Goal: Information Seeking & Learning: Learn about a topic

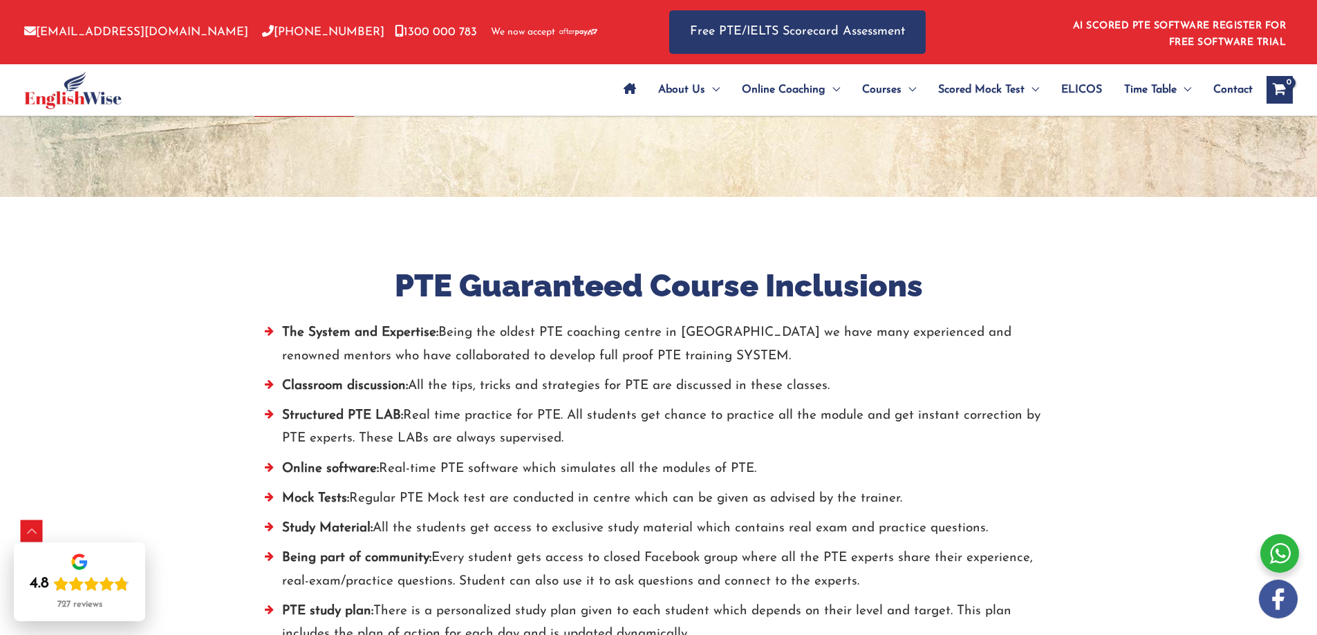
scroll to position [691, 0]
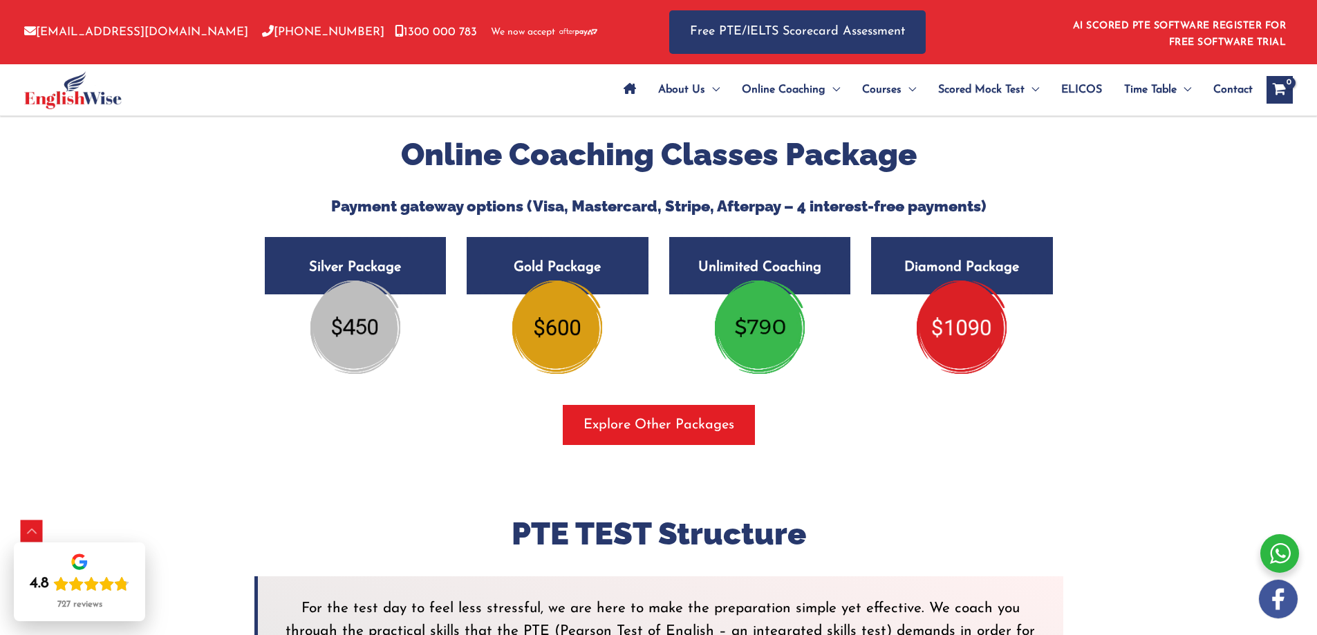
scroll to position [2351, 0]
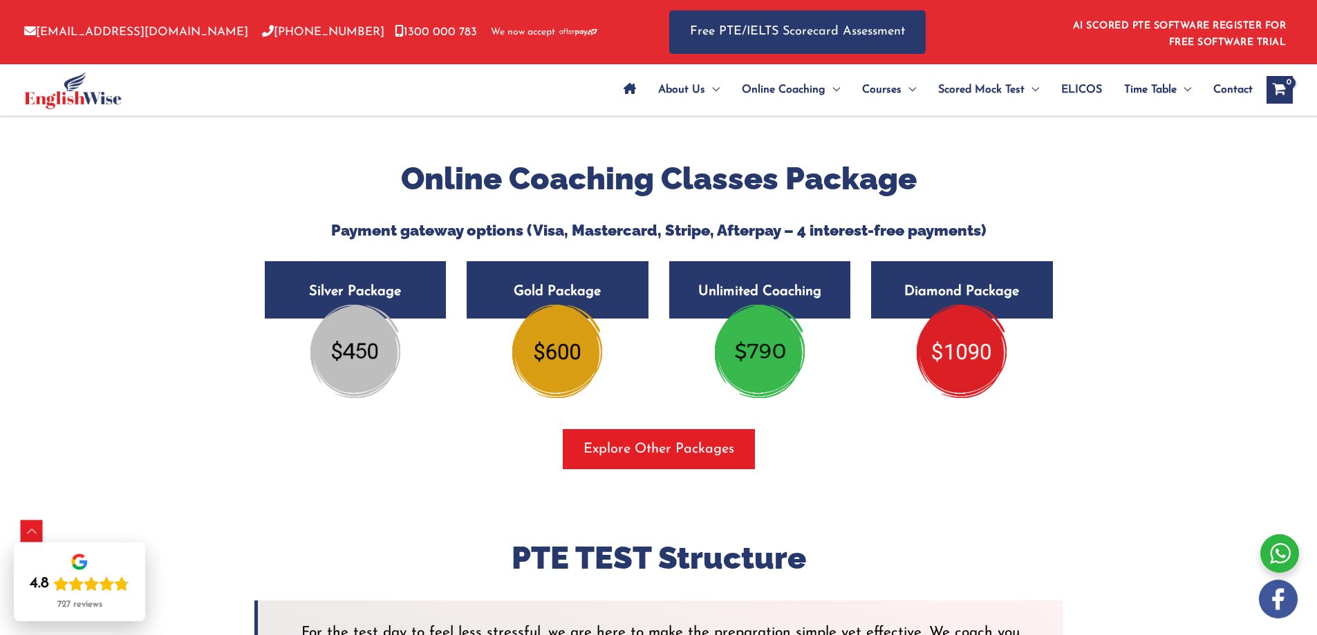
click at [376, 355] on img at bounding box center [355, 351] width 90 height 93
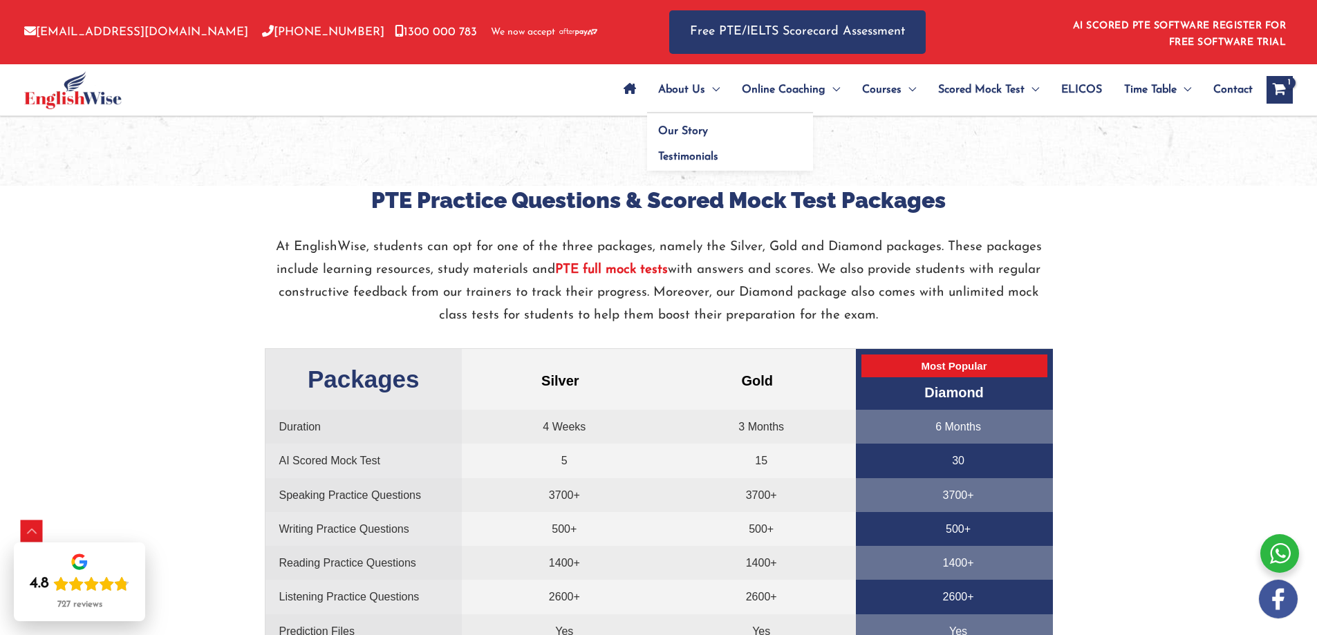
scroll to position [2627, 0]
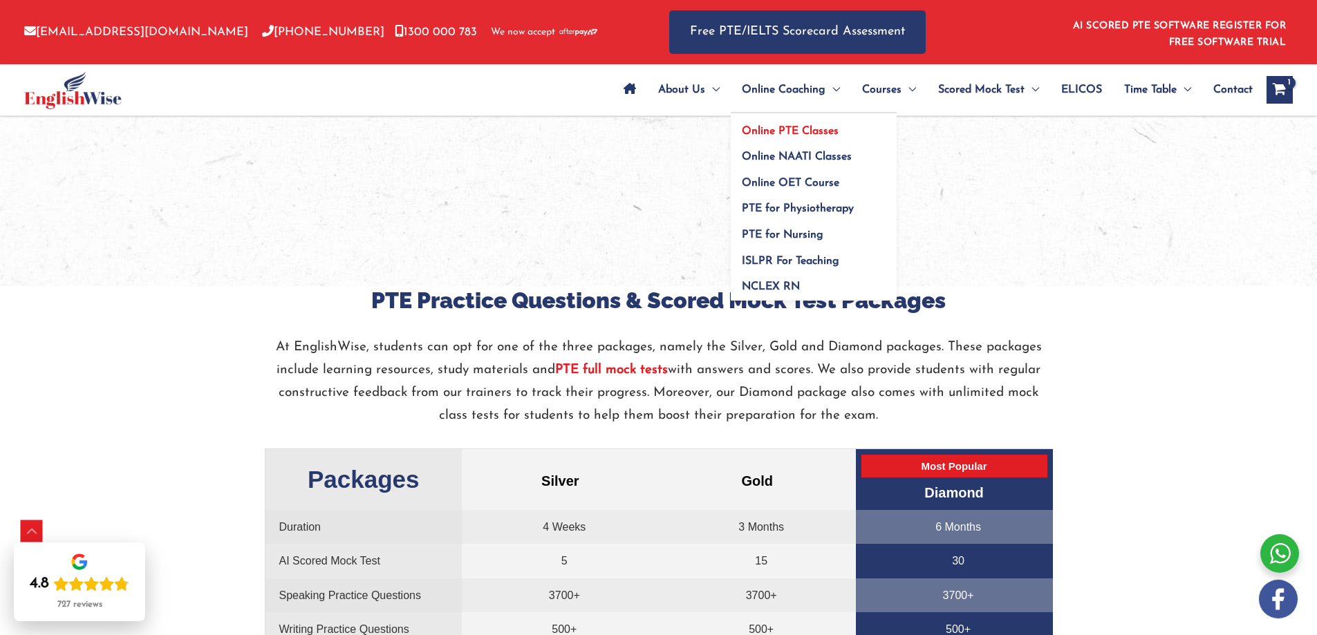
click at [799, 127] on span "Online PTE Classes" at bounding box center [790, 131] width 97 height 11
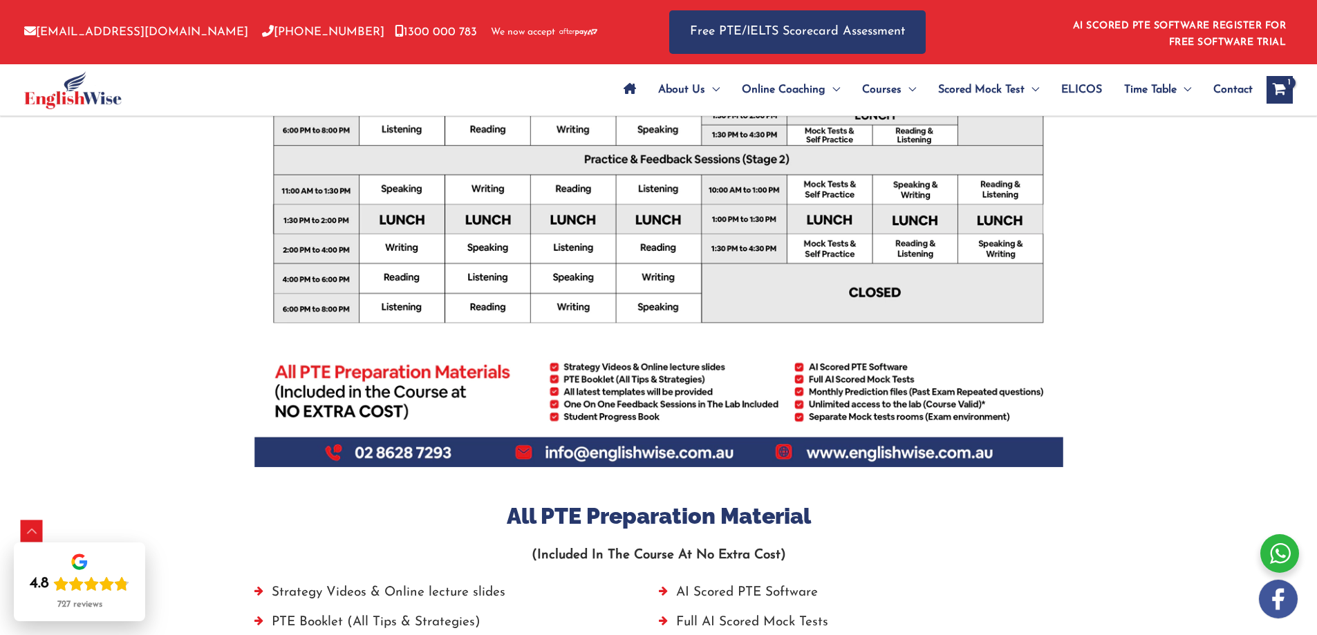
scroll to position [553, 0]
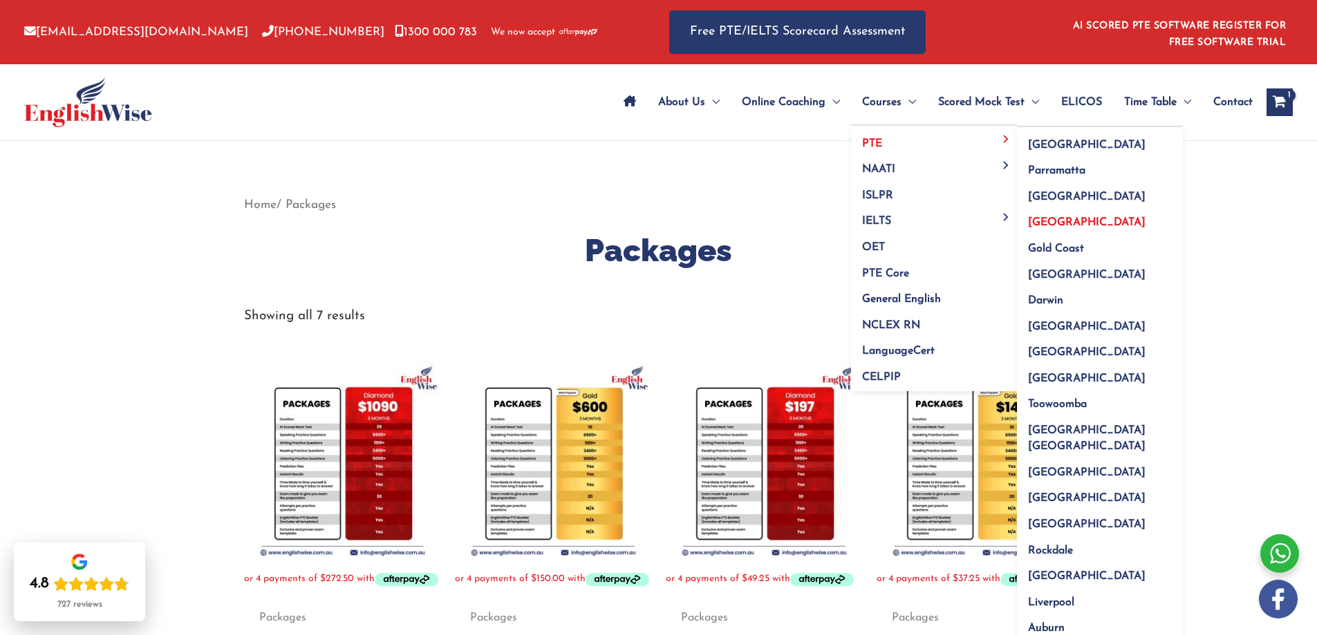
click at [1070, 217] on link "[GEOGRAPHIC_DATA]" at bounding box center [1100, 218] width 166 height 26
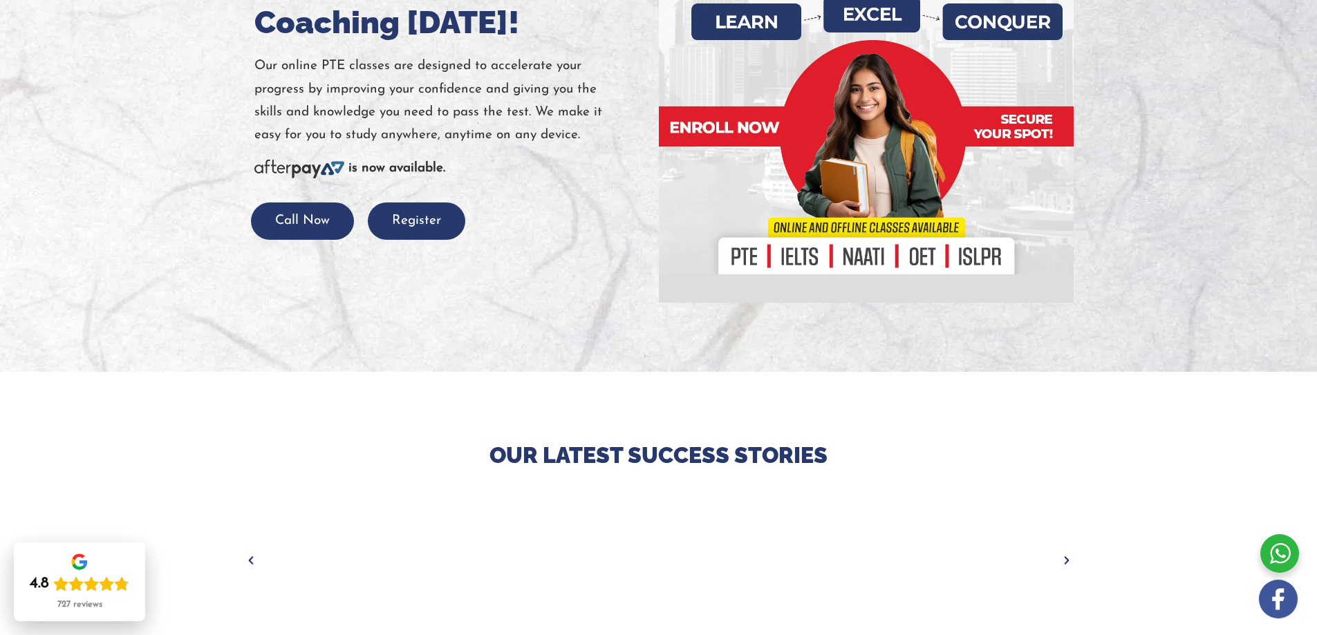
scroll to position [163, 0]
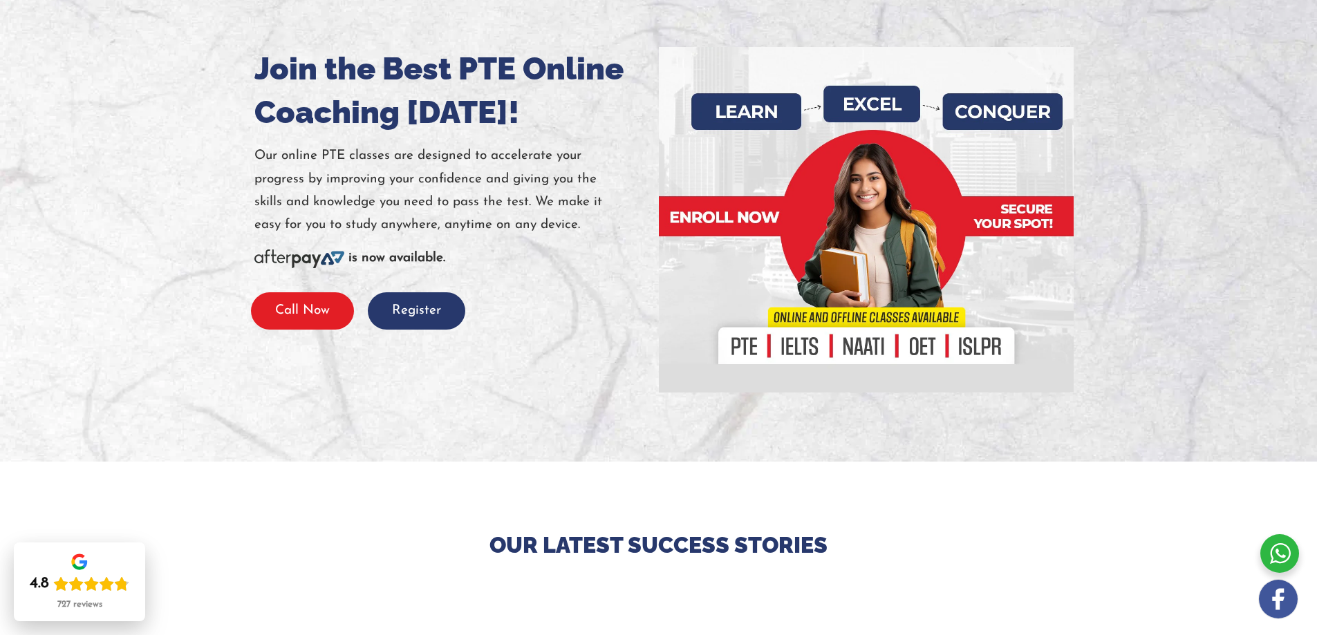
click at [319, 315] on button "Call Now" at bounding box center [302, 311] width 103 height 38
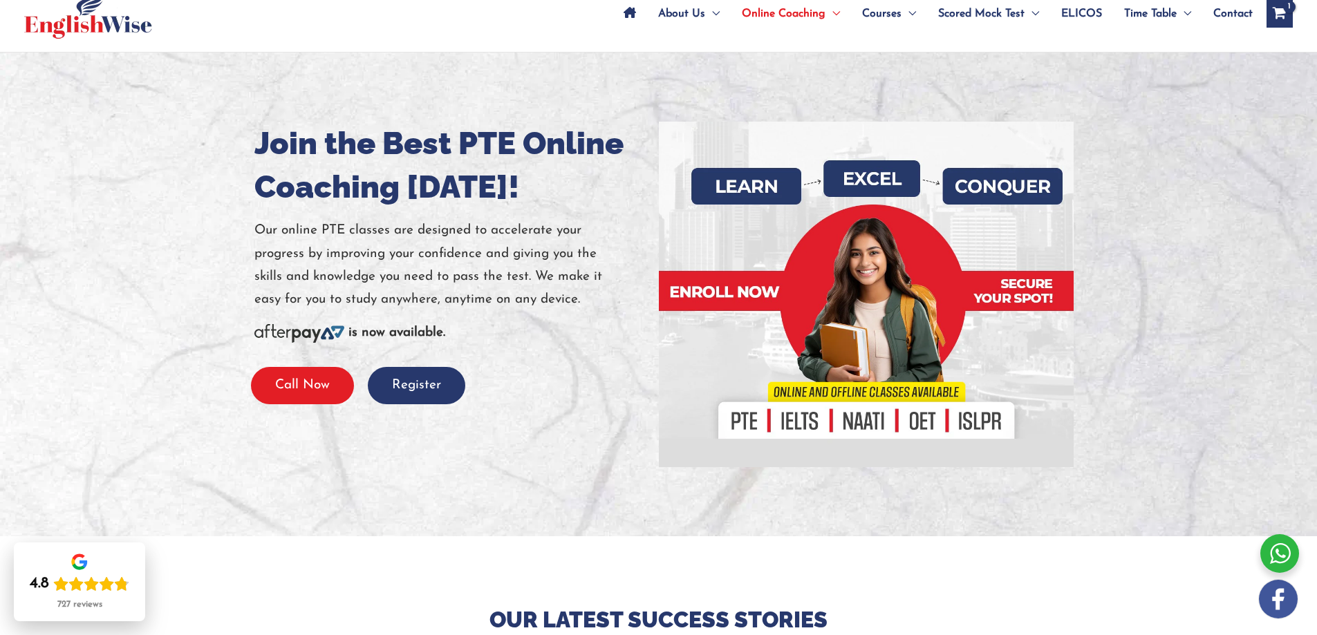
scroll to position [0, 0]
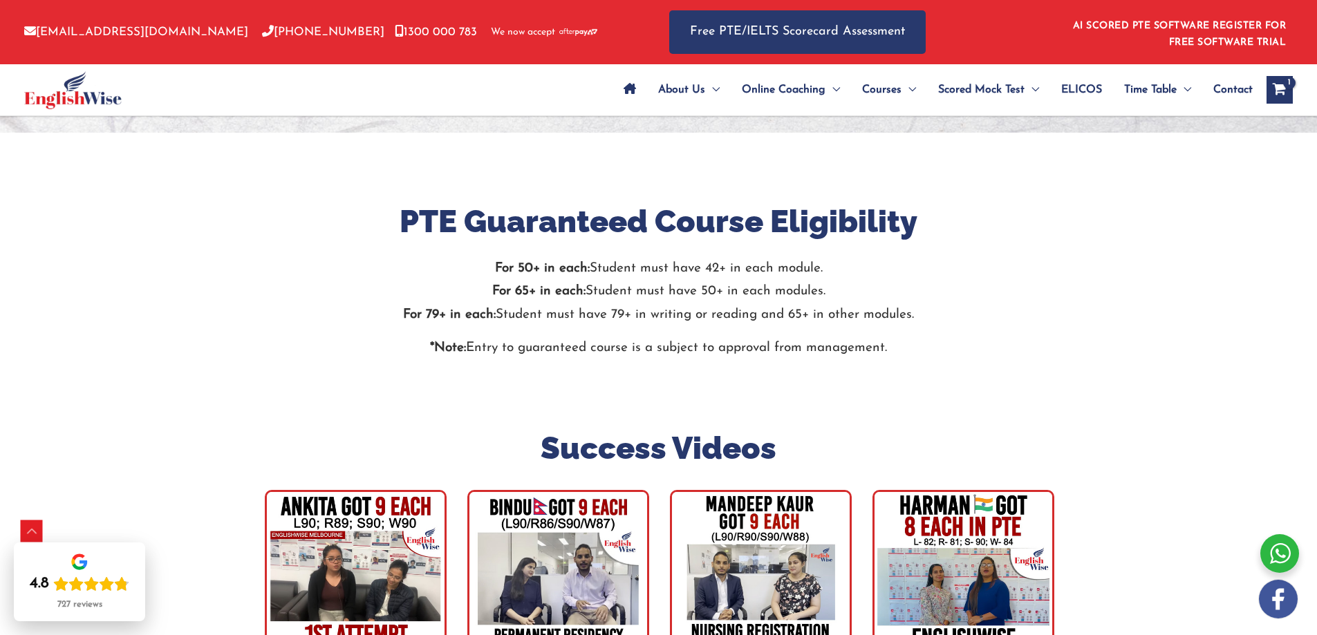
scroll to position [2489, 0]
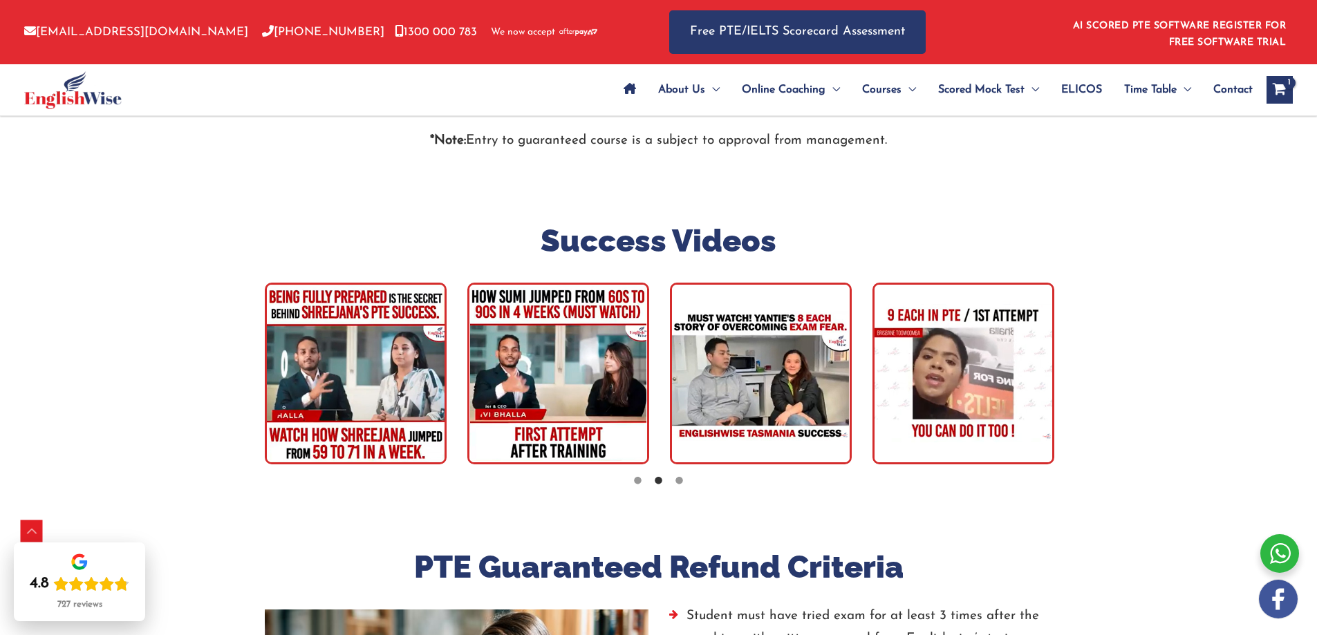
click at [403, 366] on img "tracker" at bounding box center [356, 374] width 182 height 182
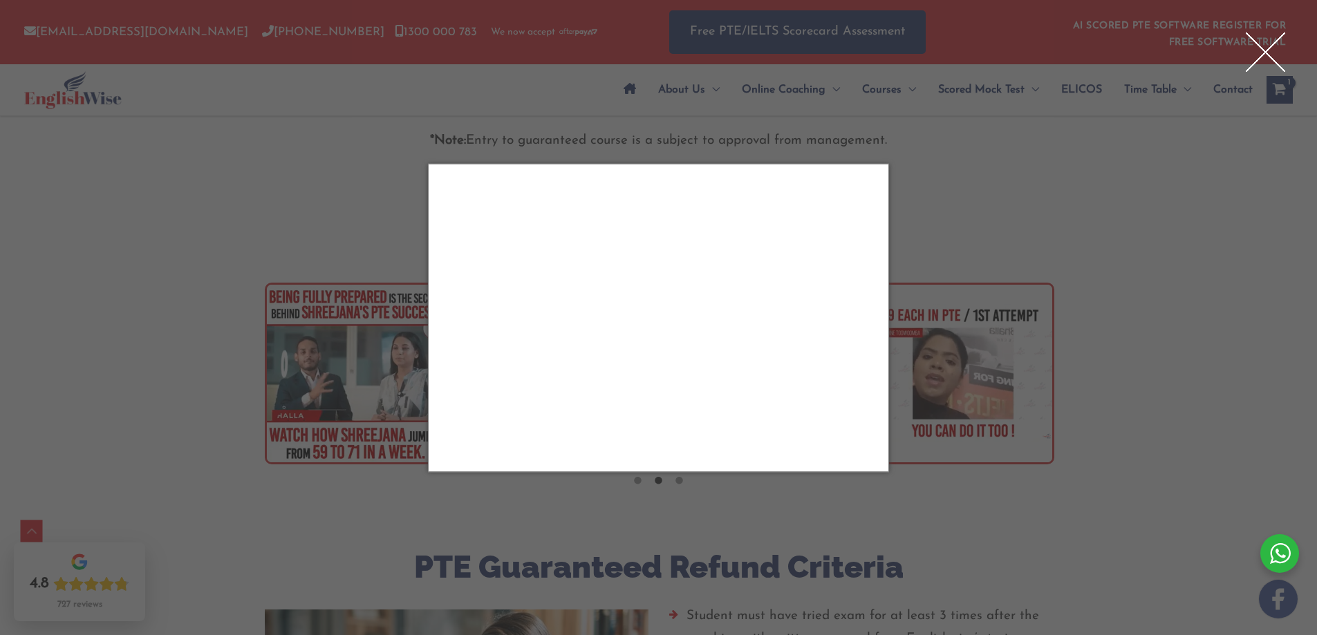
click at [1263, 50] on div "Close" at bounding box center [1265, 51] width 55 height 55
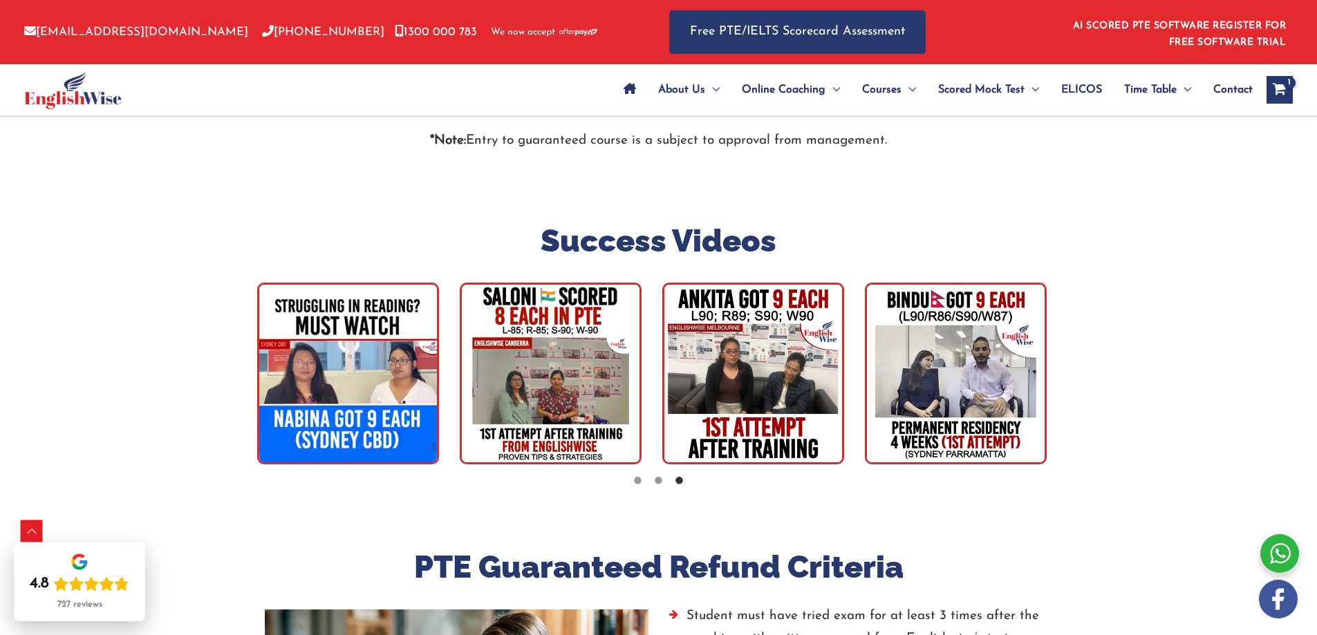
drag, startPoint x: 888, startPoint y: 389, endPoint x: 235, endPoint y: 402, distance: 652.8
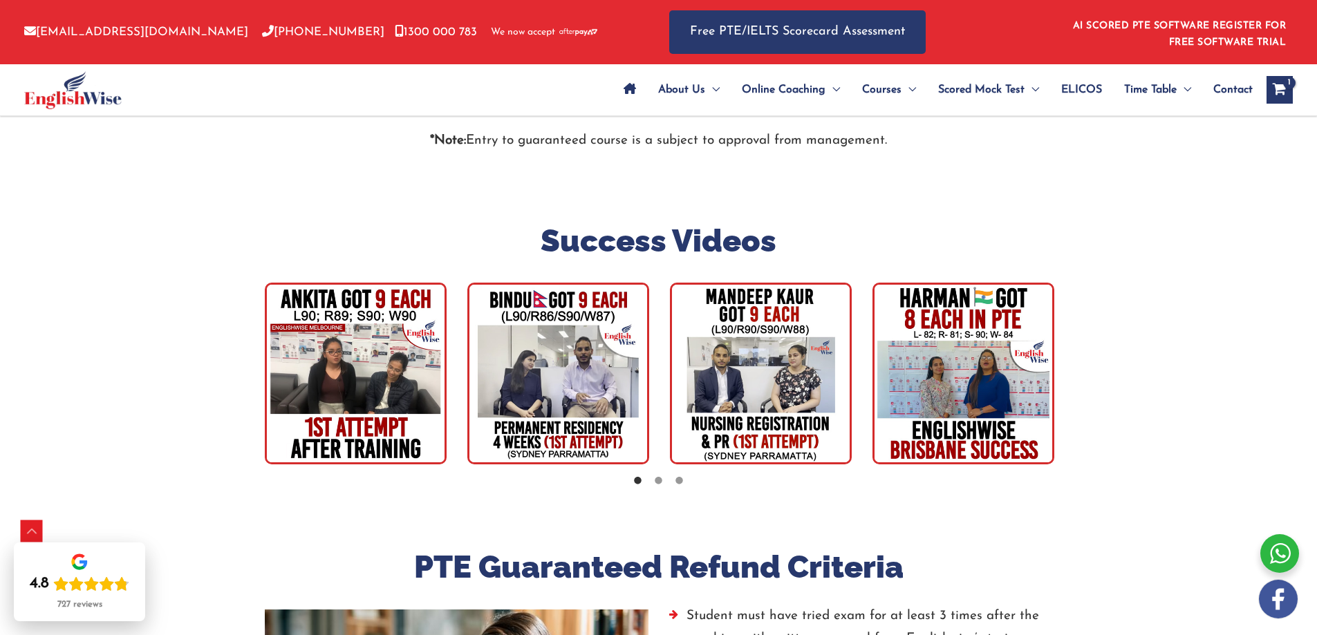
click at [577, 363] on img "tracker" at bounding box center [558, 374] width 182 height 182
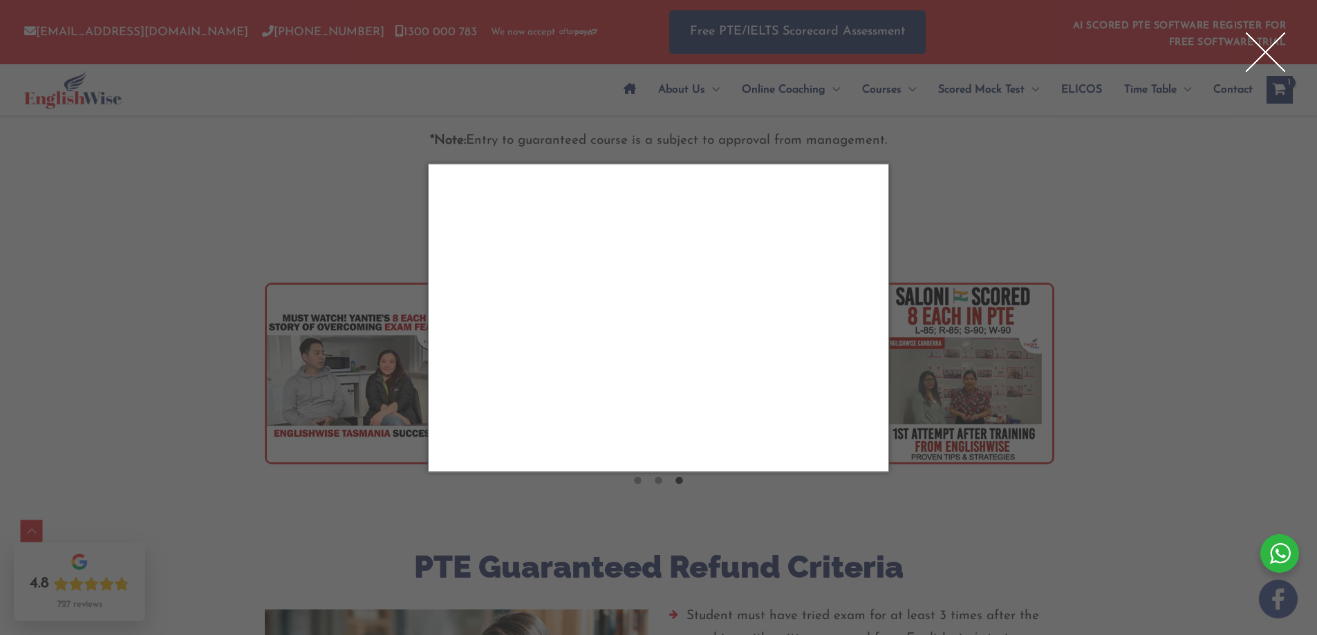
drag, startPoint x: 1272, startPoint y: 57, endPoint x: 1234, endPoint y: 62, distance: 37.6
click at [1272, 57] on div "Close" at bounding box center [1265, 51] width 55 height 55
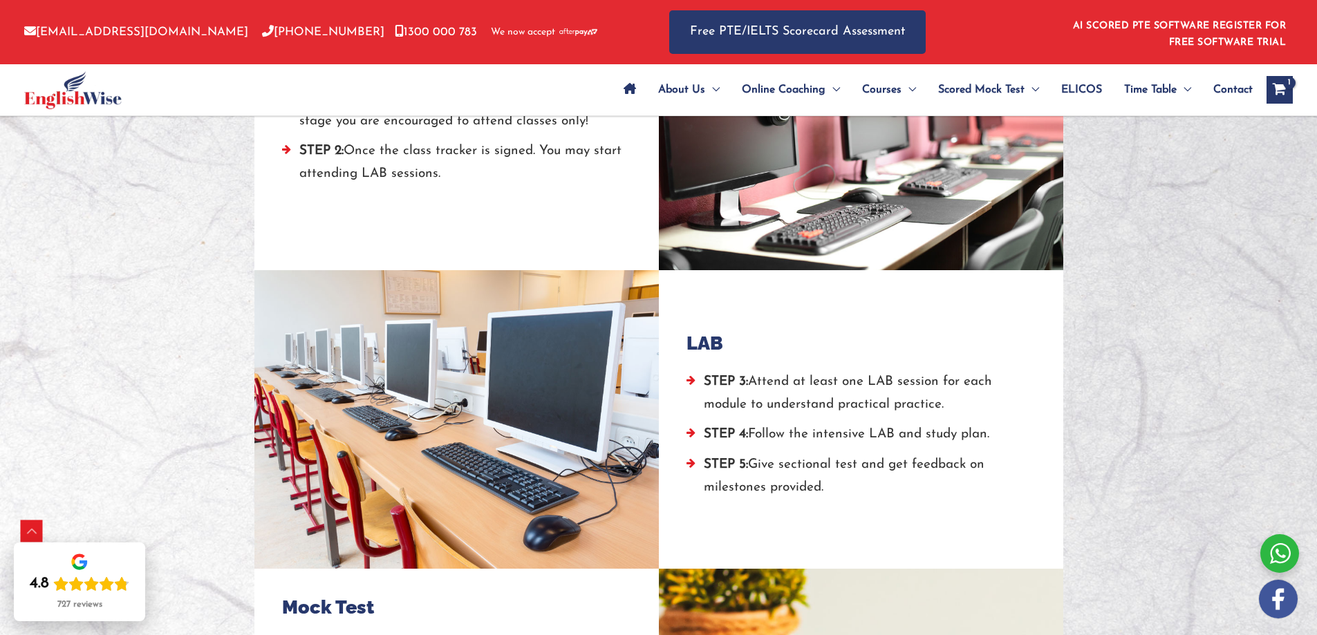
scroll to position [1314, 0]
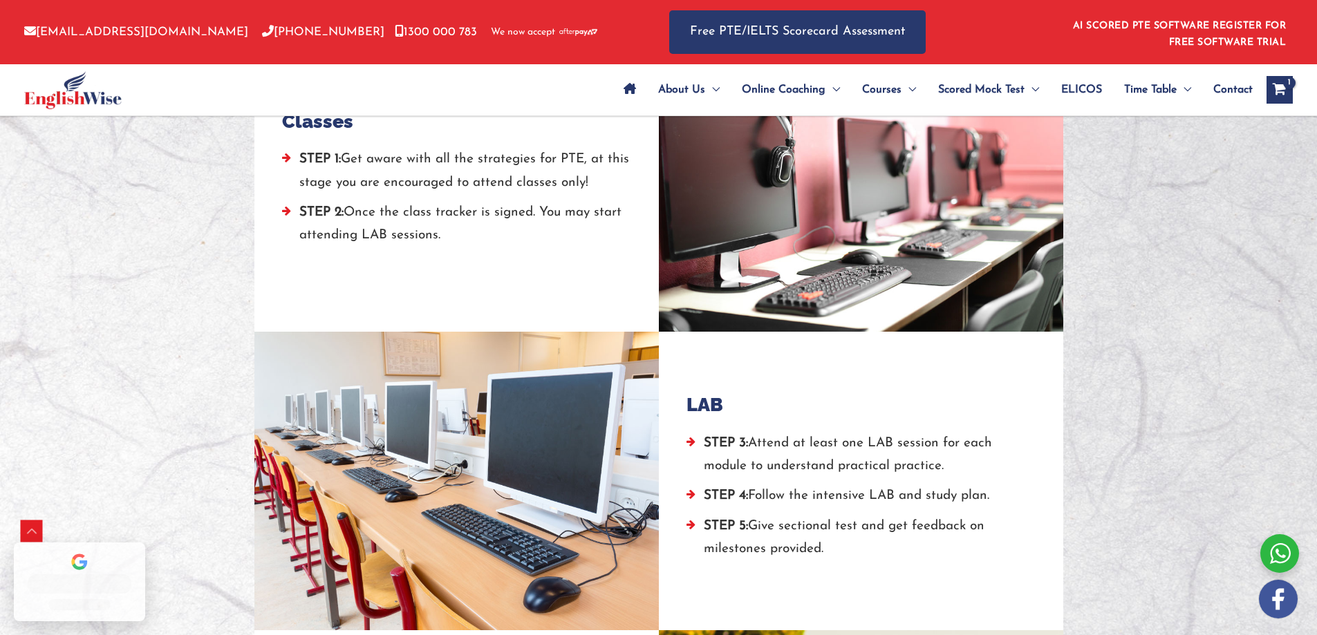
scroll to position [1314, 0]
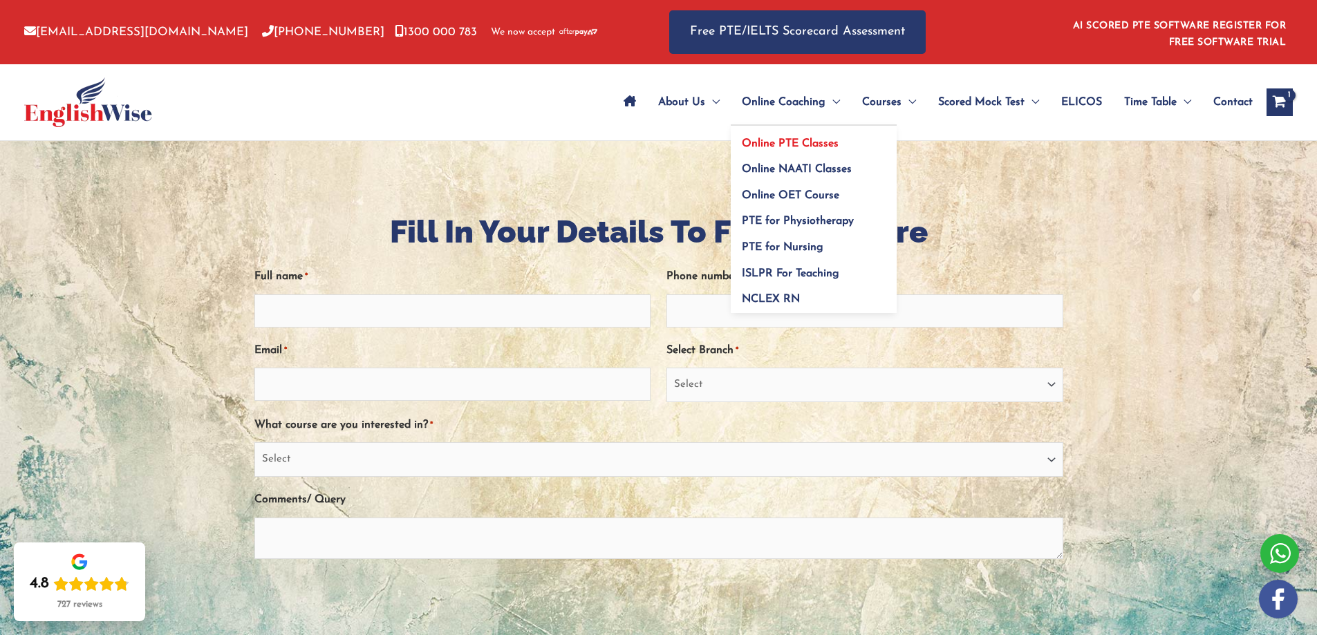
click at [804, 145] on span "Online PTE Classes" at bounding box center [790, 143] width 97 height 11
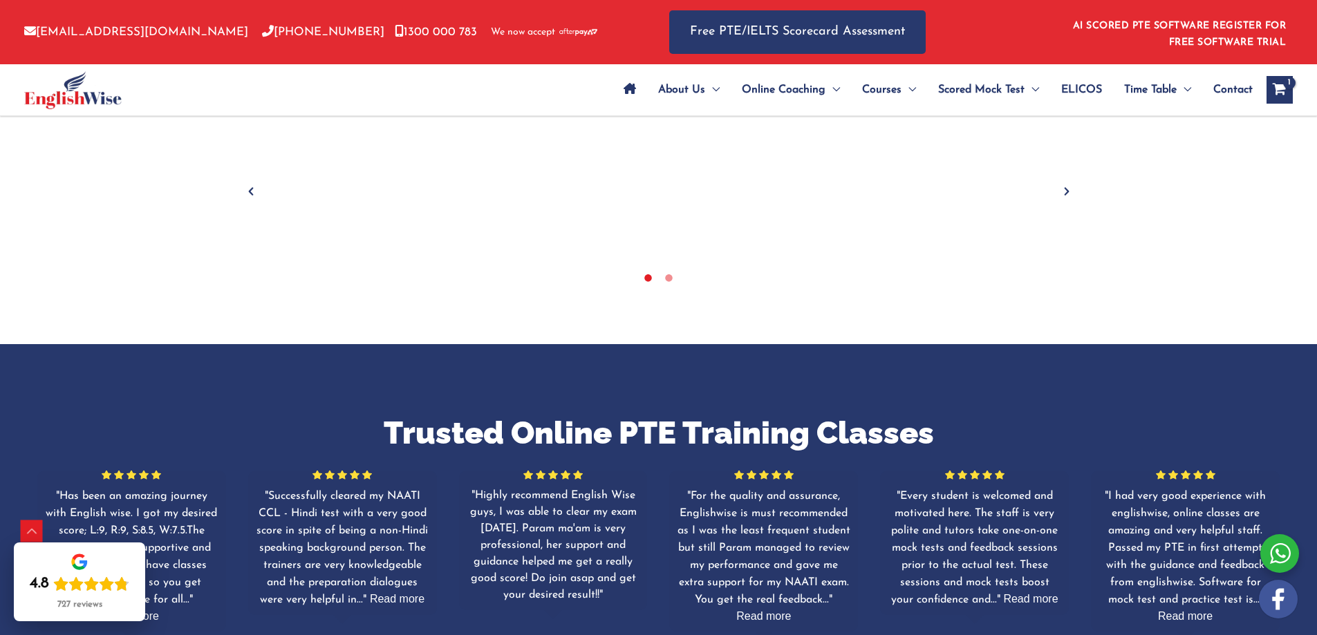
scroll to position [415, 0]
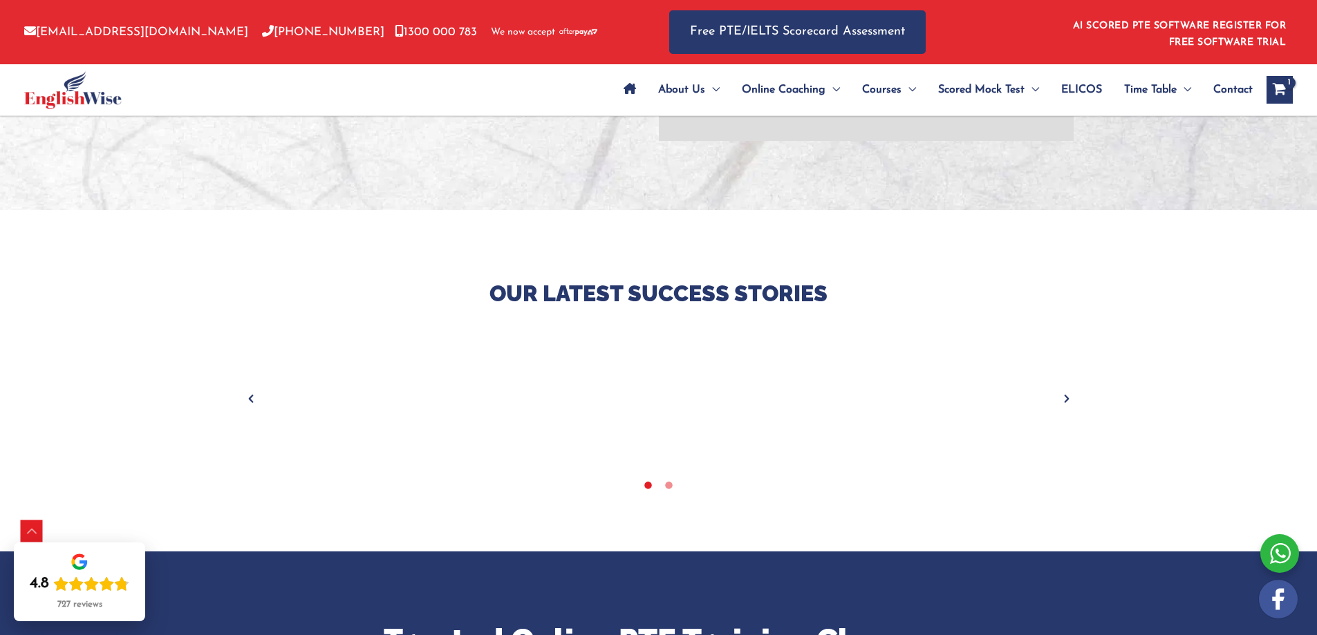
click at [1067, 398] on icon "Next" at bounding box center [1067, 399] width 14 height 14
click at [644, 483] on icon at bounding box center [648, 486] width 10 height 10
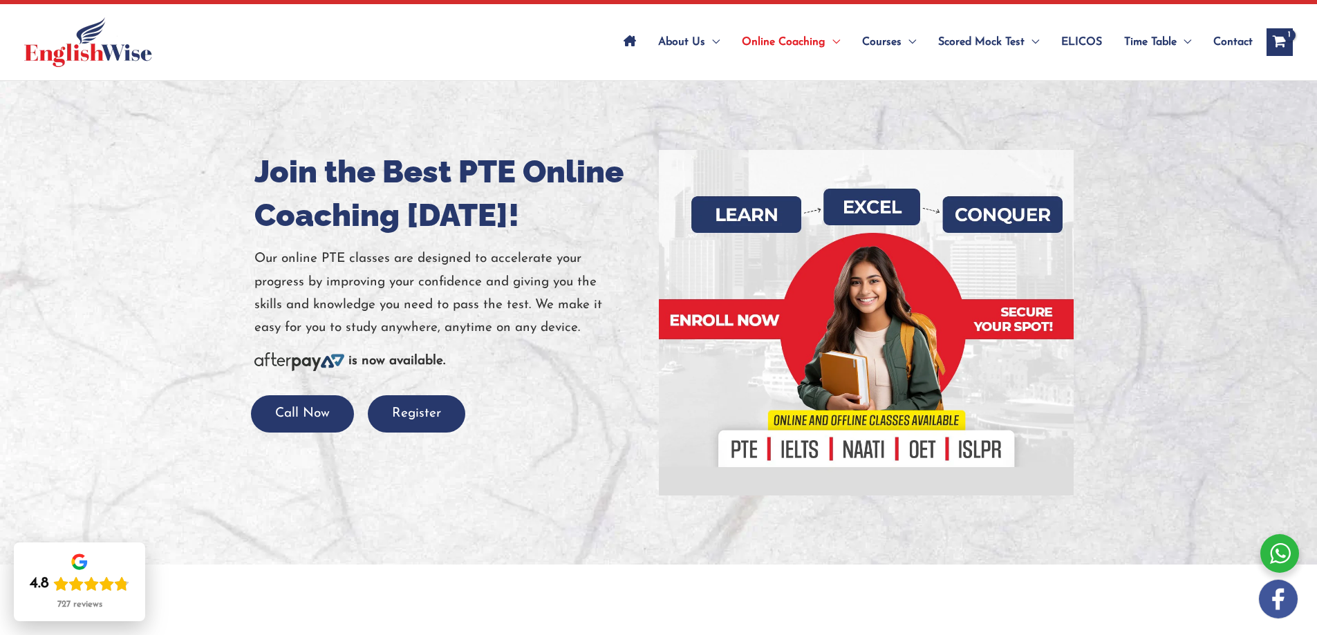
scroll to position [0, 0]
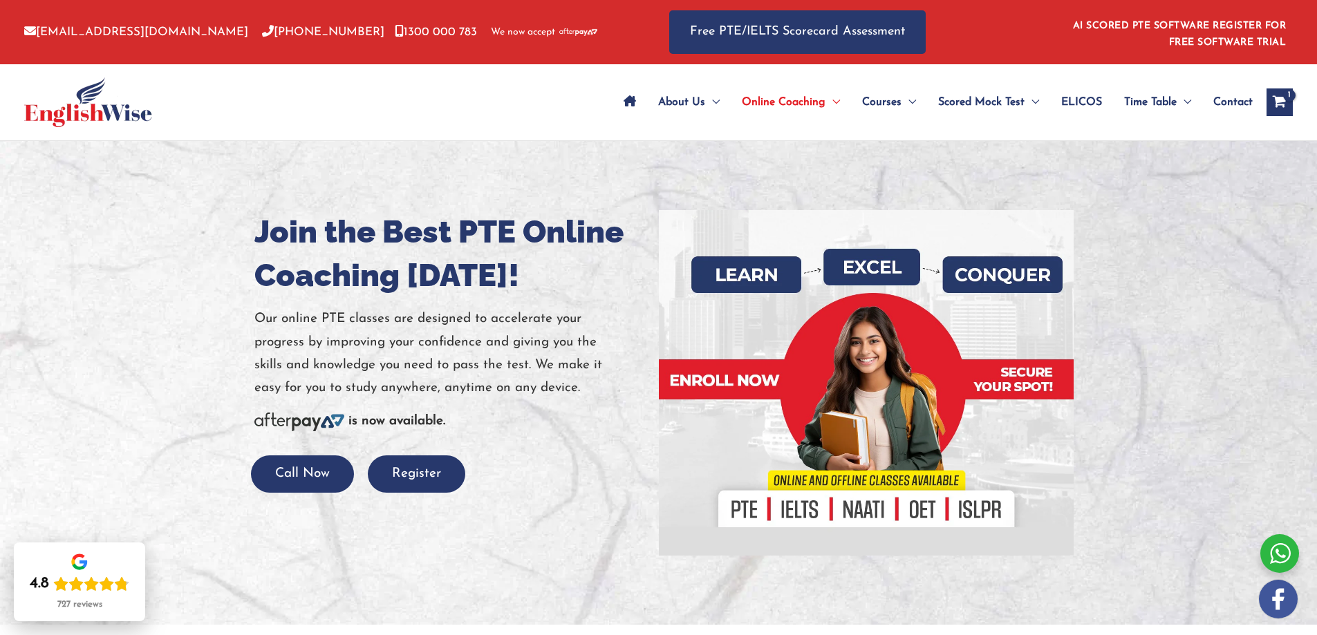
click at [1233, 100] on span "Contact" at bounding box center [1232, 102] width 39 height 48
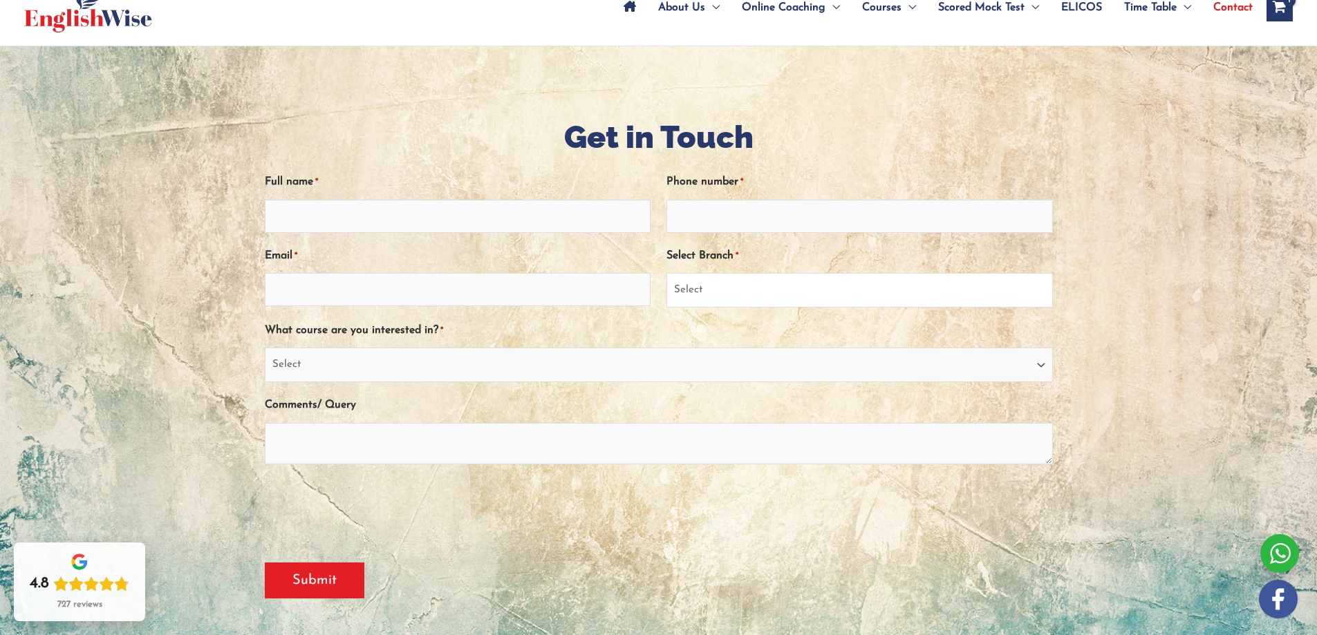
click at [814, 292] on select "Select [GEOGRAPHIC_DATA] [GEOGRAPHIC_DATA] [GEOGRAPHIC_DATA] EnglishWise Global…" at bounding box center [860, 290] width 387 height 35
select select "EnglishWise Global [GEOGRAPHIC_DATA]"
click at [667, 273] on select "Select Sydney City Center Sydney Parramatta EnglishWise Global Brisbane Gold Co…" at bounding box center [860, 290] width 387 height 35
click at [324, 364] on select "Select PTE NAATI IELTS OET General English" at bounding box center [659, 365] width 788 height 35
select select "PTE"
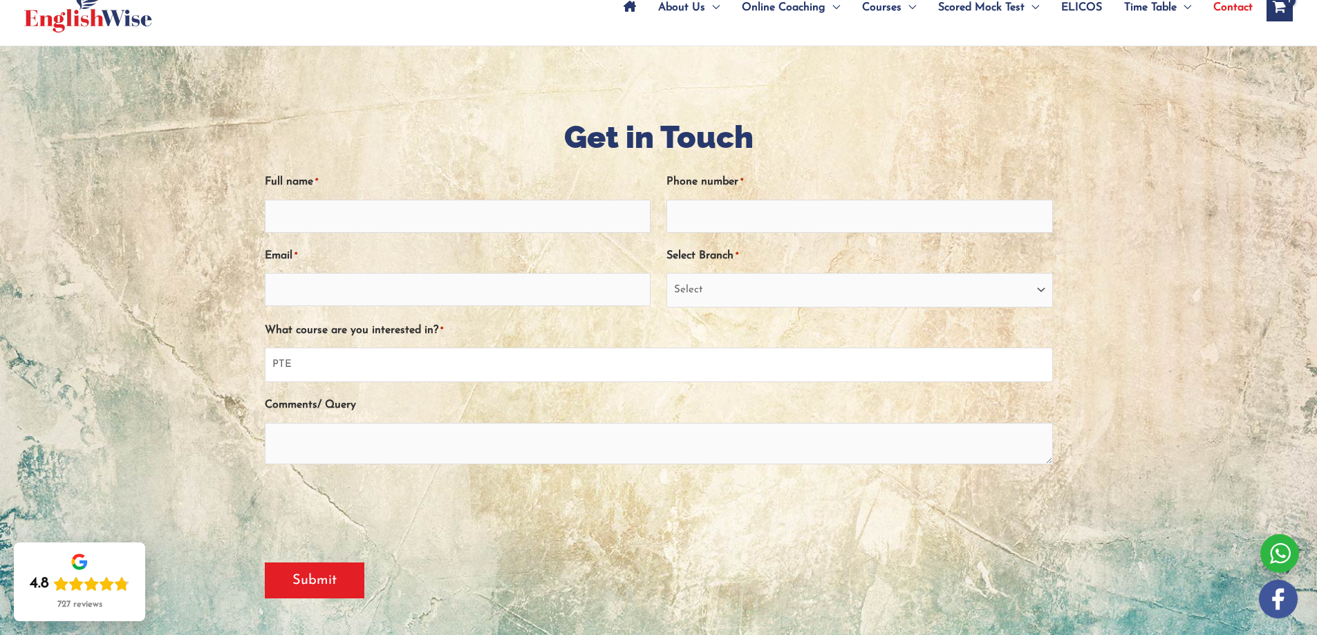
click at [265, 348] on select "Select PTE NAATI IELTS OET General English" at bounding box center [659, 365] width 788 height 35
click at [307, 445] on textarea "Comments/ Query" at bounding box center [659, 443] width 788 height 41
click at [334, 283] on input "Email *" at bounding box center [458, 289] width 387 height 33
type input "johnprem91@gmail.com"
type input "John Prem Kumar Vasanthakumar"
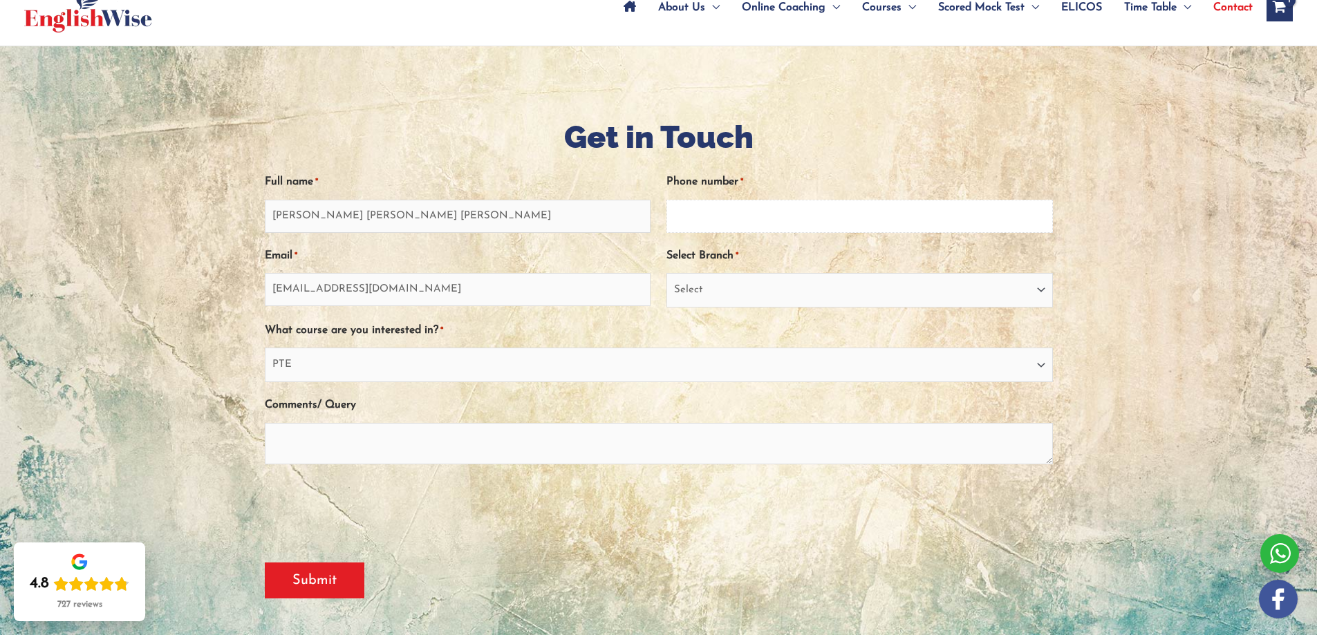
type input "0432464006"
click at [210, 360] on div at bounding box center [658, 362] width 1317 height 633
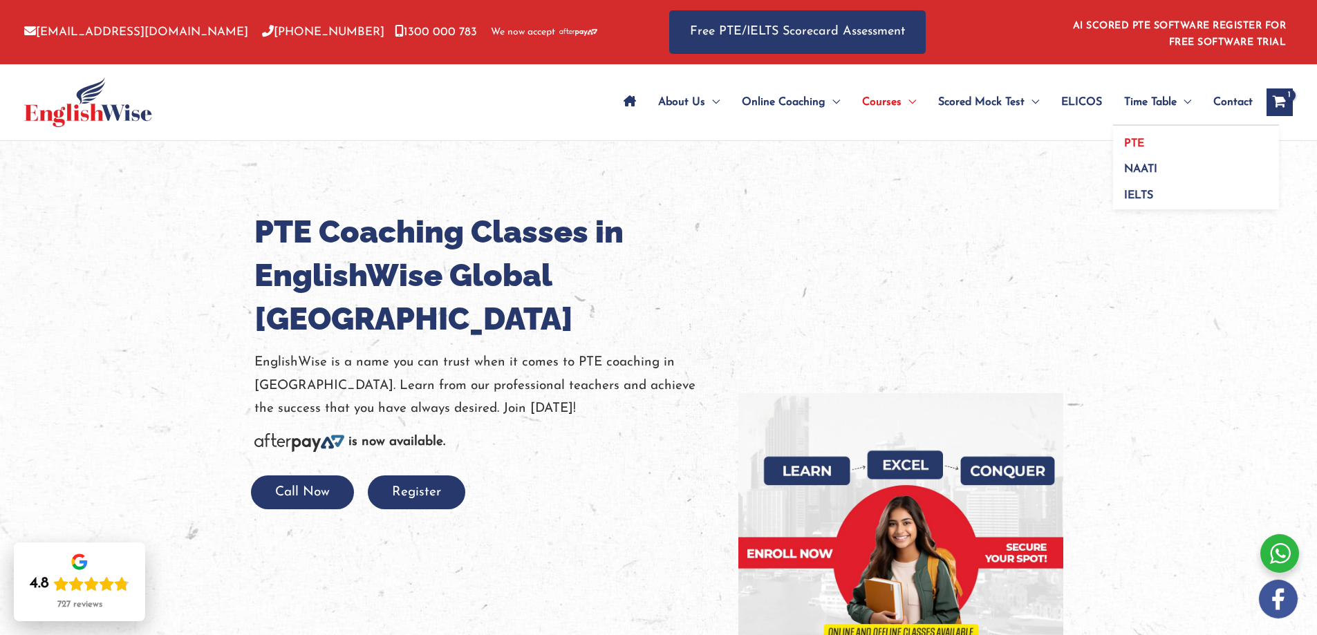
click at [1162, 147] on link "PTE" at bounding box center [1196, 139] width 166 height 26
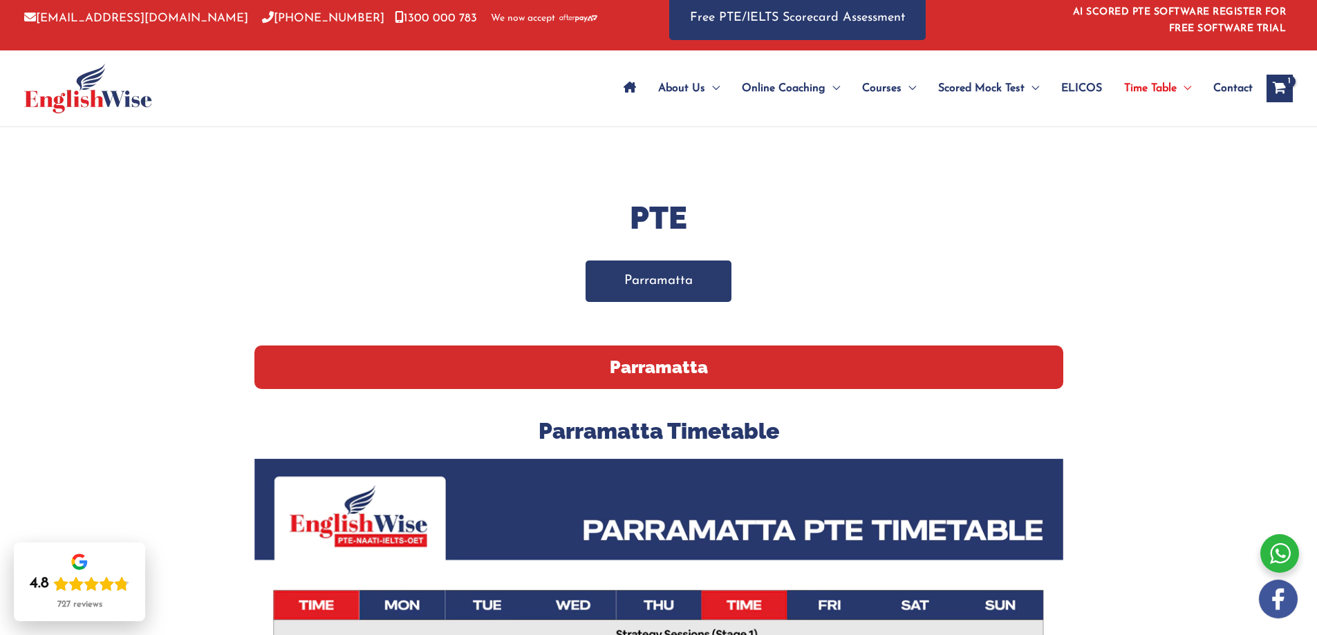
click at [650, 283] on link "Parramatta" at bounding box center [659, 281] width 146 height 41
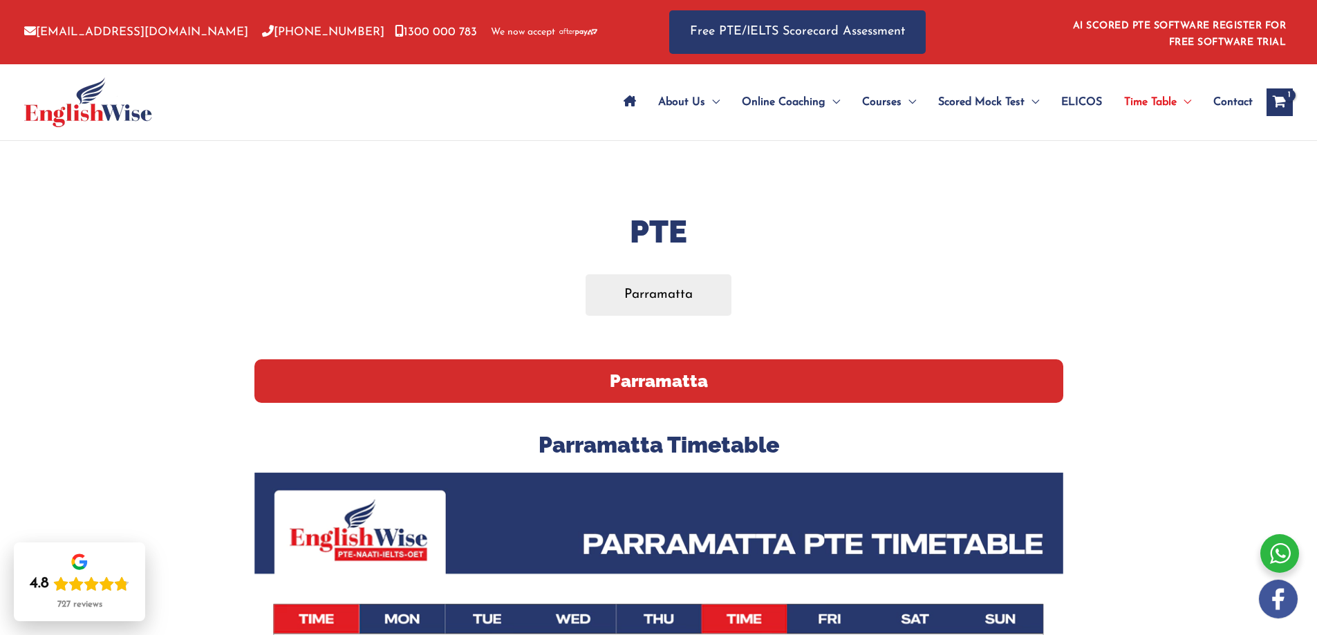
click at [624, 99] on icon "Site Navigation: Main Menu" at bounding box center [630, 100] width 12 height 11
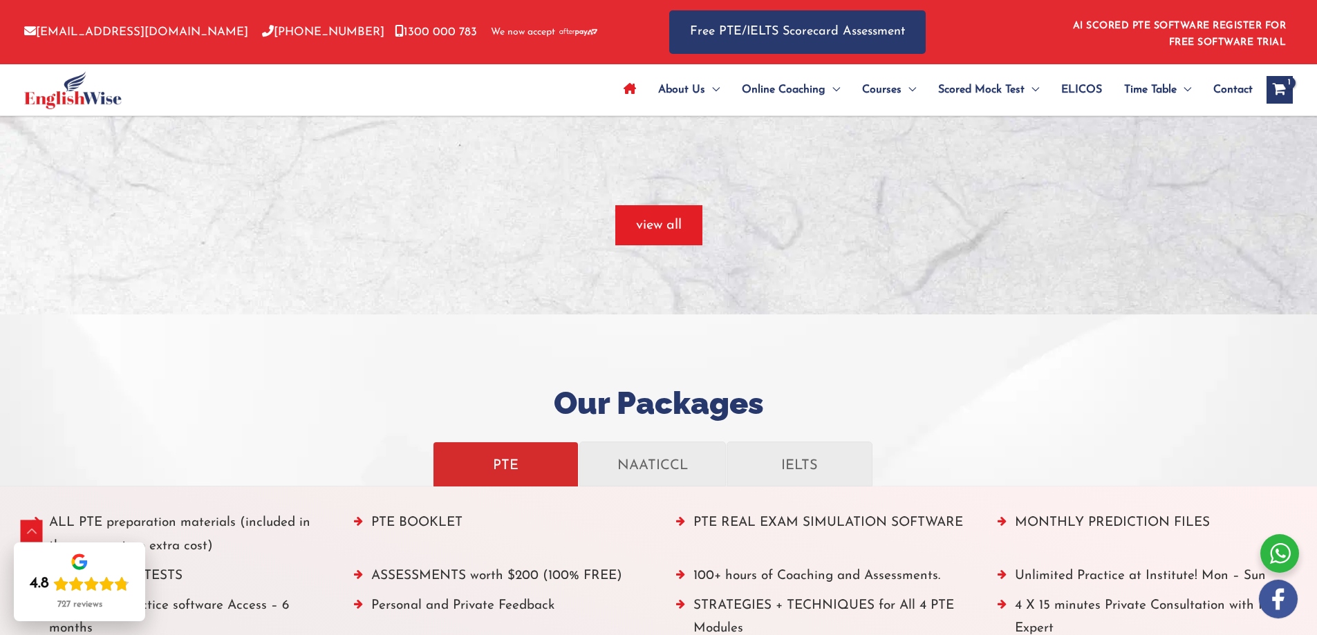
scroll to position [1314, 0]
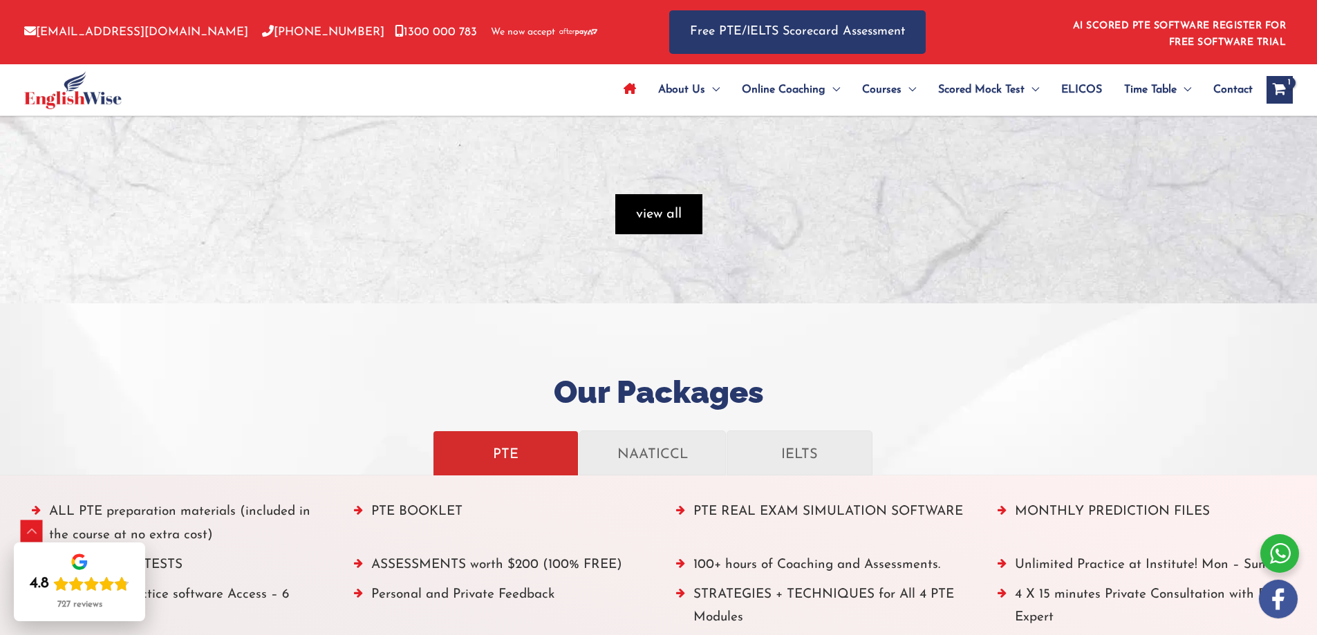
click at [634, 218] on span "button" at bounding box center [658, 214] width 87 height 40
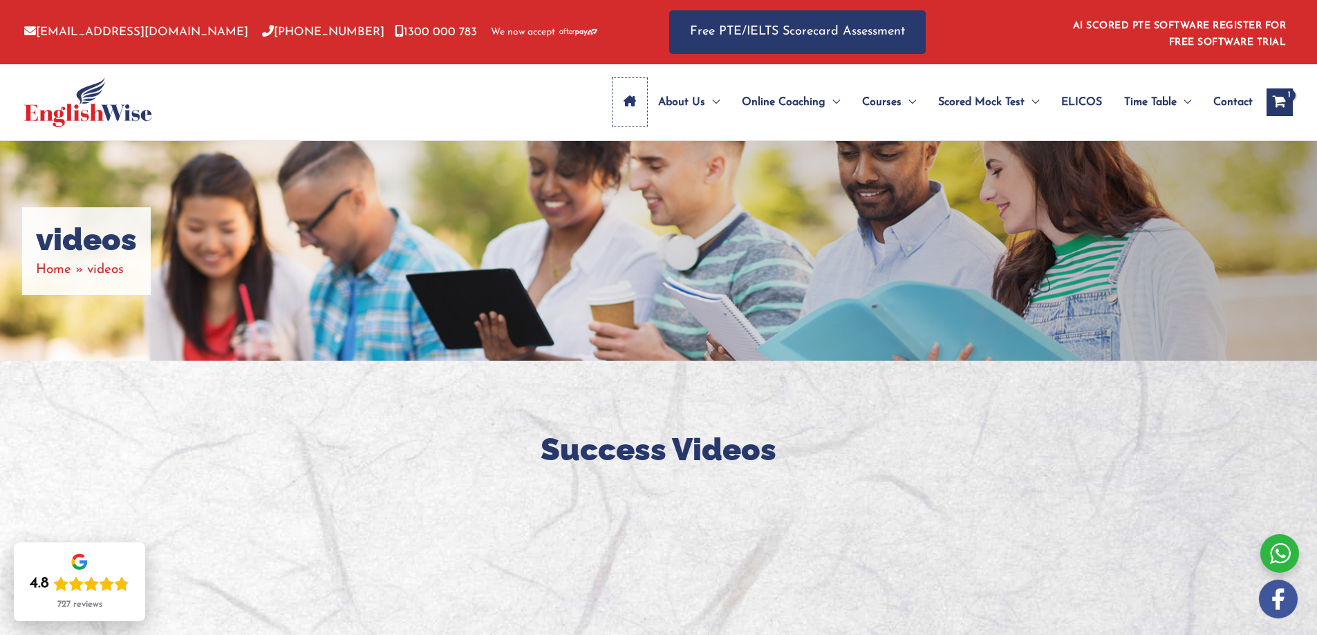
drag, startPoint x: 624, startPoint y: 95, endPoint x: 581, endPoint y: 104, distance: 43.7
click at [624, 95] on icon "Site Navigation: Main Menu" at bounding box center [630, 100] width 12 height 11
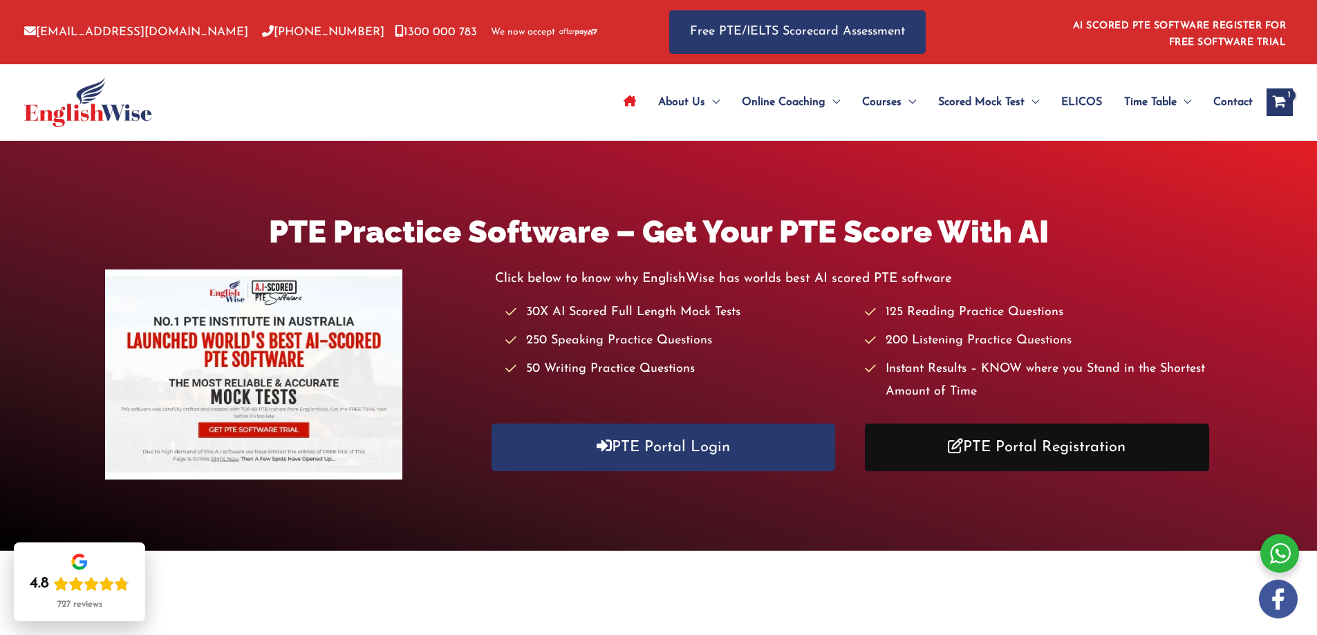
click at [1125, 443] on link "PTE Portal Registration" at bounding box center [1037, 448] width 344 height 48
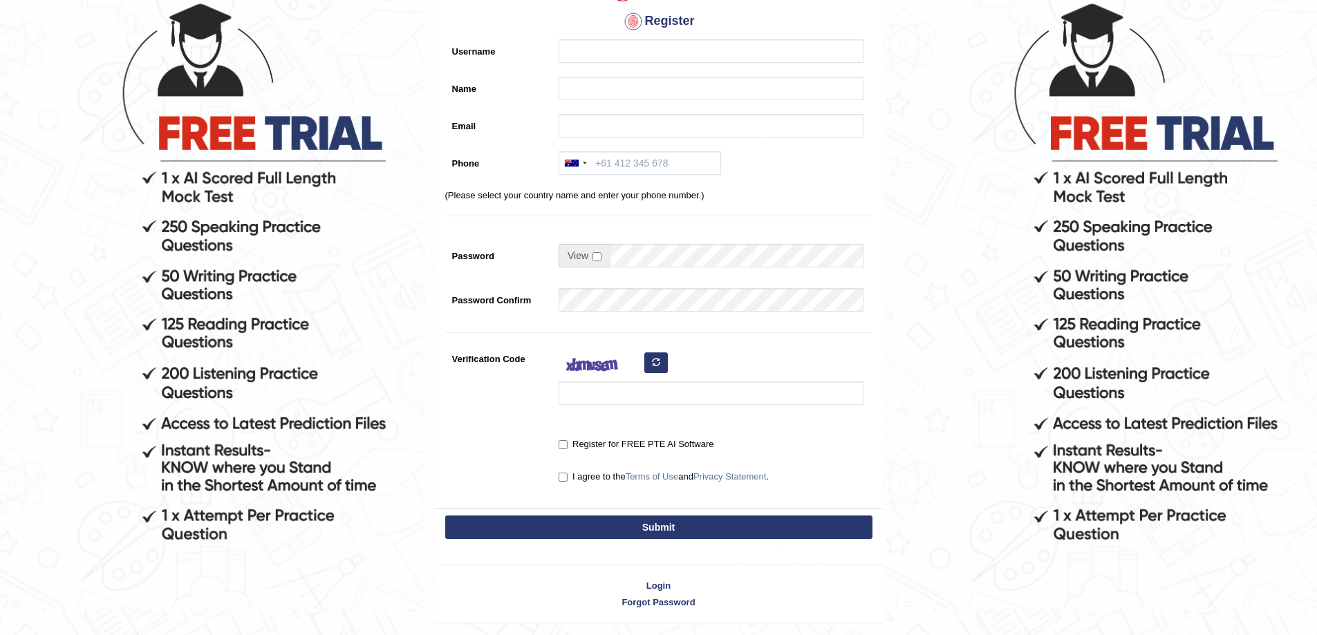
scroll to position [106, 0]
